Goal: Task Accomplishment & Management: Manage account settings

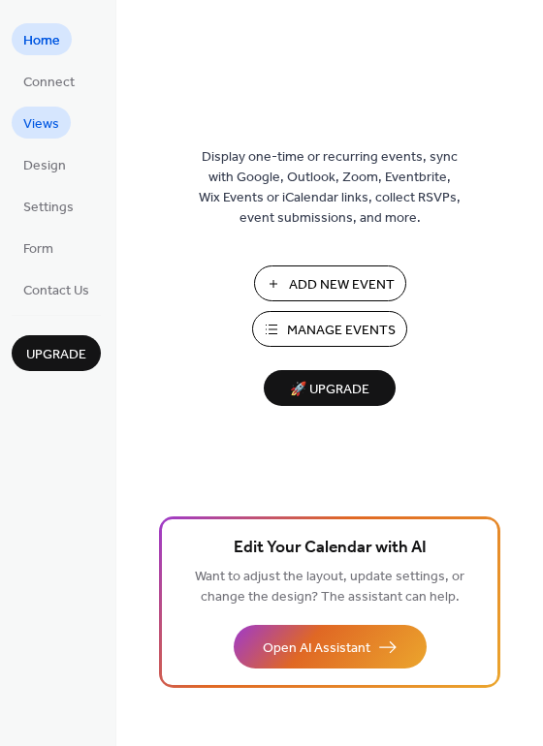
click at [37, 121] on span "Views" at bounding box center [41, 124] width 36 height 20
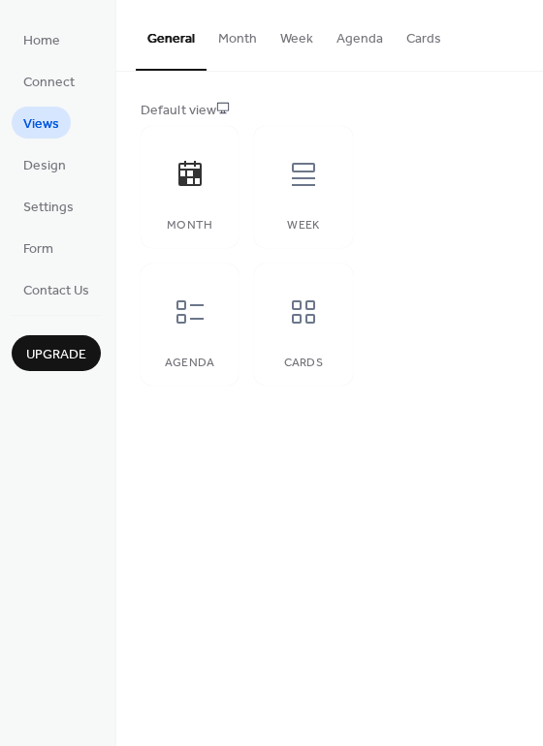
click at [224, 38] on button "Month" at bounding box center [237, 34] width 62 height 69
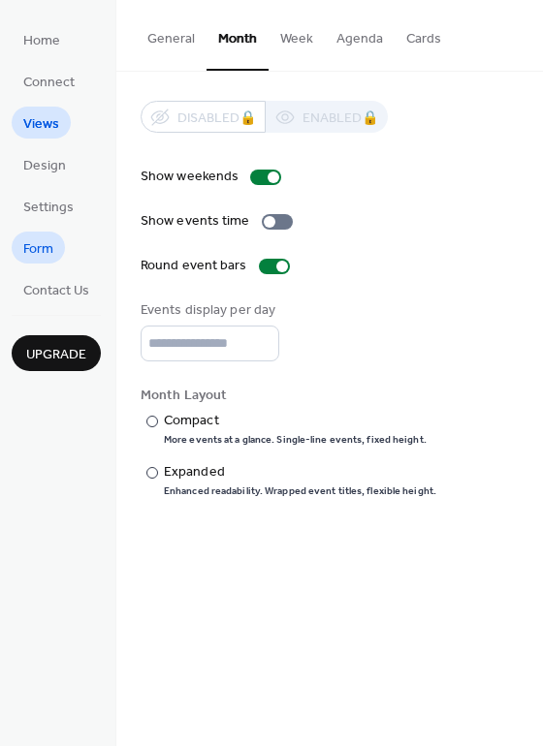
click at [20, 247] on link "Form" at bounding box center [38, 248] width 53 height 32
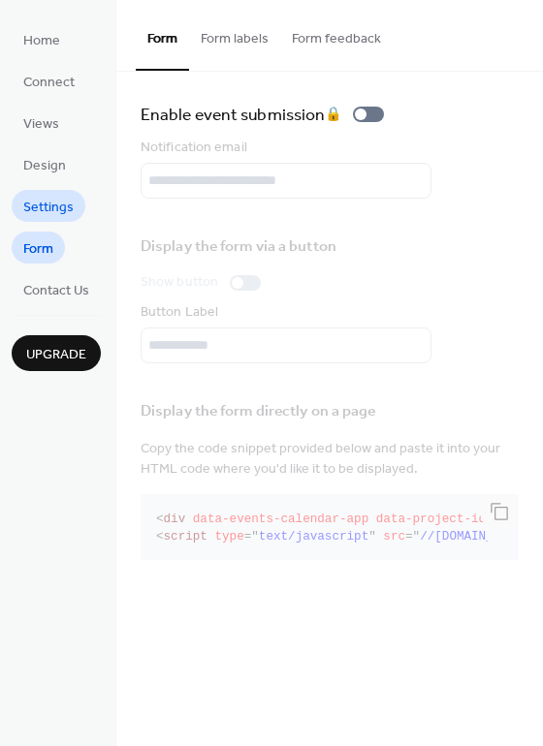
click at [39, 208] on span "Settings" at bounding box center [48, 208] width 50 height 20
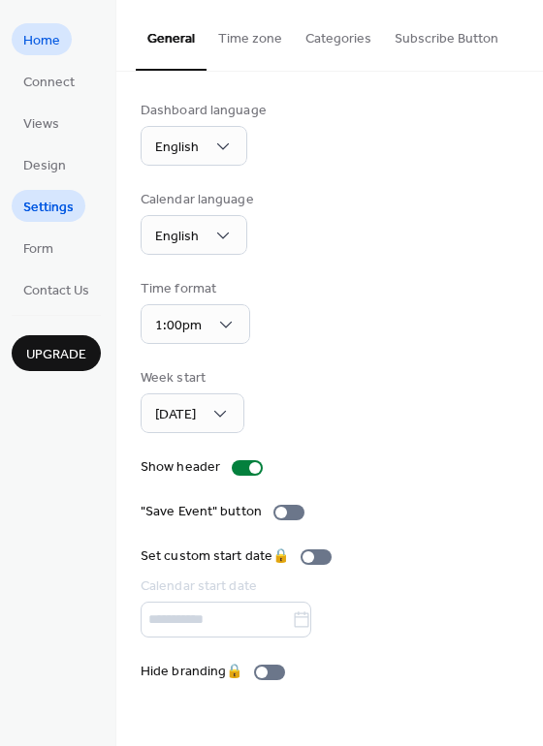
click at [52, 45] on span "Home" at bounding box center [41, 41] width 37 height 20
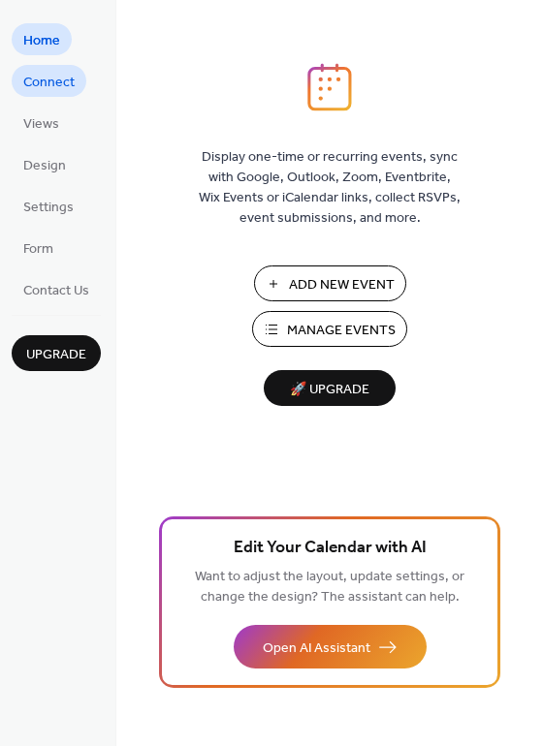
click at [44, 80] on span "Connect" at bounding box center [48, 83] width 51 height 20
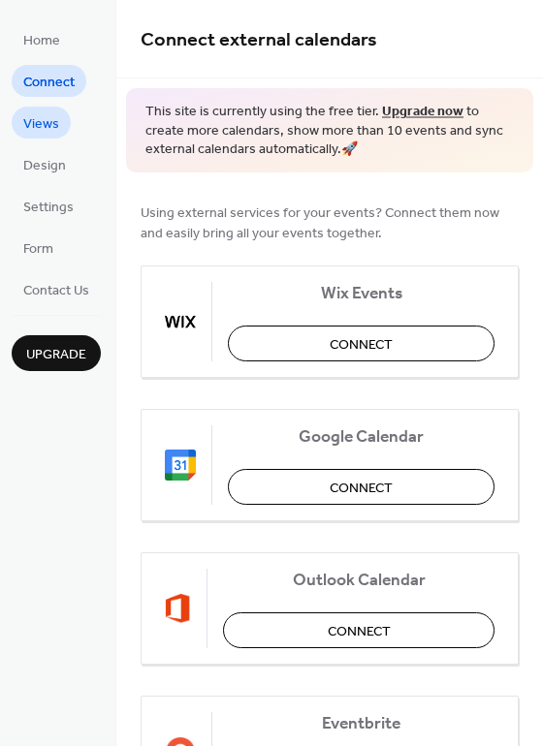
click at [44, 120] on span "Views" at bounding box center [41, 124] width 36 height 20
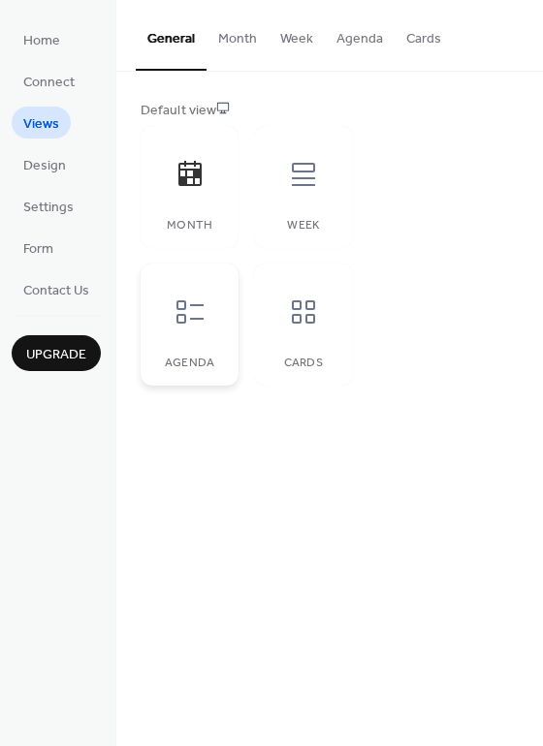
click at [179, 336] on div at bounding box center [190, 312] width 58 height 58
click at [355, 39] on button "Agenda" at bounding box center [360, 34] width 70 height 69
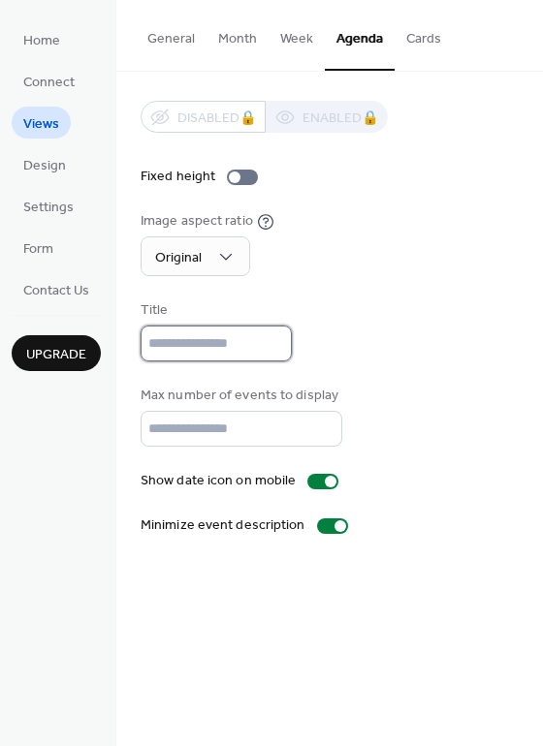
click at [215, 342] on input "text" at bounding box center [216, 344] width 151 height 36
click at [221, 37] on button "Month" at bounding box center [237, 34] width 62 height 69
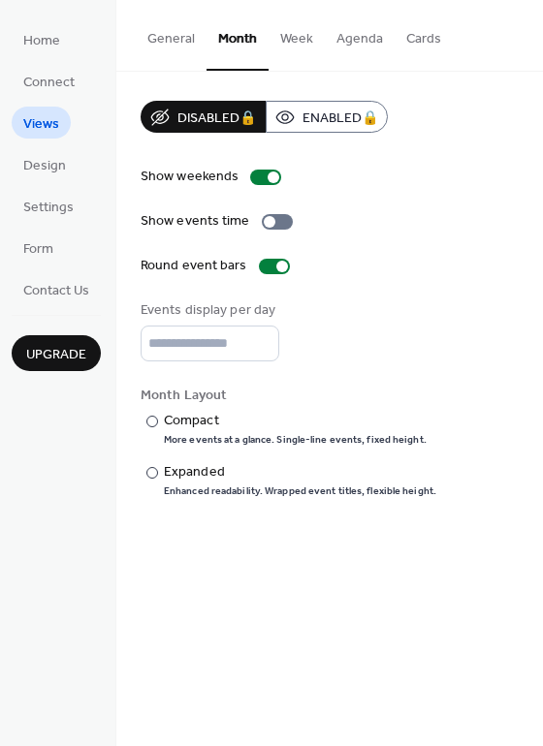
click at [174, 40] on button "General" at bounding box center [171, 34] width 71 height 69
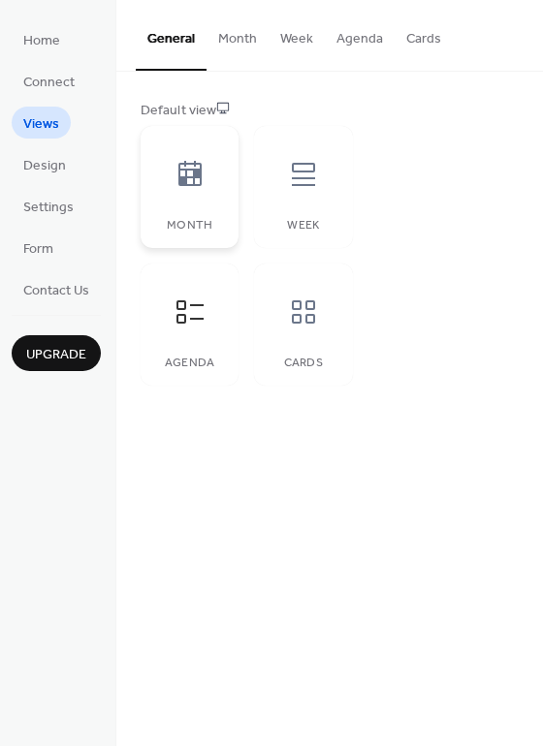
click at [180, 182] on icon at bounding box center [189, 173] width 23 height 25
click at [195, 175] on icon at bounding box center [189, 173] width 23 height 25
click at [191, 173] on icon at bounding box center [189, 174] width 31 height 31
